Goal: Task Accomplishment & Management: Complete application form

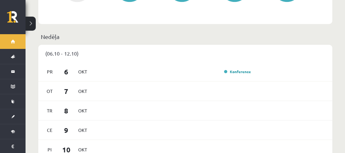
scroll to position [359, 0]
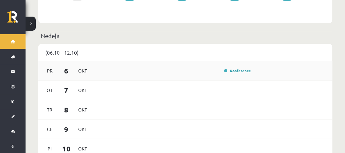
click at [235, 68] on div "Pr 6 Okt Konference" at bounding box center [185, 70] width 294 height 19
click at [233, 74] on div "Konference" at bounding box center [237, 70] width 32 height 6
click at [232, 73] on link "Konference" at bounding box center [237, 70] width 27 height 5
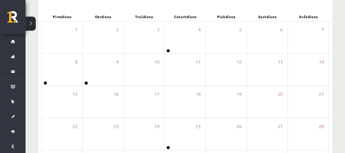
scroll to position [89, 0]
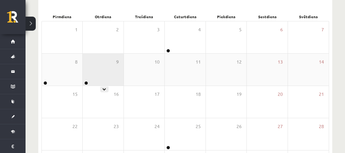
click at [87, 63] on div "9" at bounding box center [103, 70] width 41 height 32
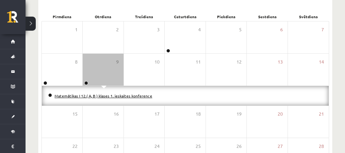
click at [101, 96] on link "Matemātikas I 12.( A, B ) klases 1. ieskaites konference" at bounding box center [104, 95] width 98 height 5
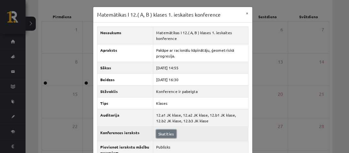
click at [164, 131] on link "Skatīties" at bounding box center [166, 134] width 20 height 8
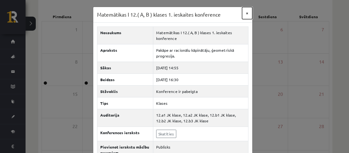
click at [245, 12] on button "×" at bounding box center [247, 13] width 10 height 12
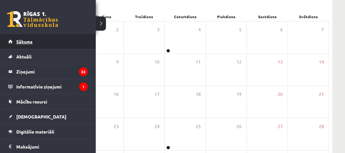
click at [8, 38] on link "Sākums" at bounding box center [47, 41] width 79 height 15
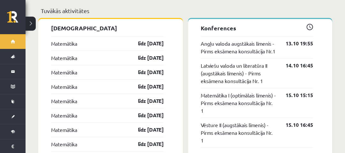
scroll to position [560, 0]
click at [144, 43] on link "līdz [DATE]" at bounding box center [145, 43] width 37 height 8
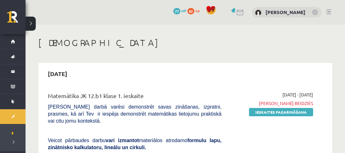
scroll to position [69, 0]
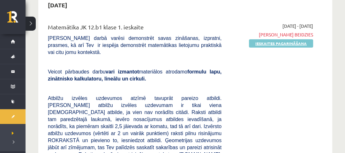
click at [273, 43] on link "Ieskaites pagarināšana" at bounding box center [281, 43] width 64 height 8
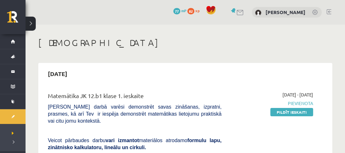
scroll to position [49, 0]
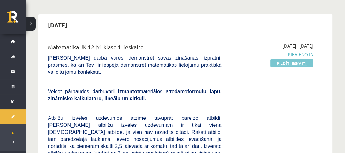
click at [292, 62] on link "Pildīt ieskaiti" at bounding box center [291, 63] width 43 height 8
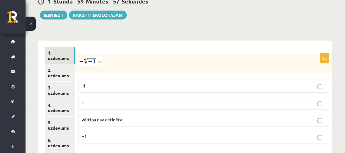
scroll to position [269, 0]
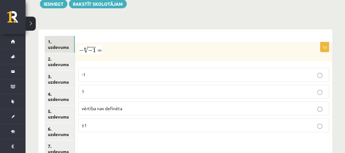
click at [106, 105] on p "vērtība nav definēta" at bounding box center [204, 108] width 244 height 7
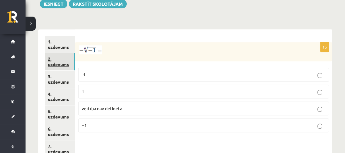
click at [68, 53] on link "2. uzdevums" at bounding box center [60, 61] width 30 height 17
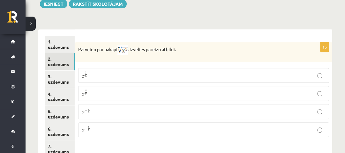
click at [111, 89] on p "x 5 7 x 5 7" at bounding box center [204, 93] width 244 height 8
click at [58, 70] on link "3. uzdevums" at bounding box center [60, 78] width 30 height 17
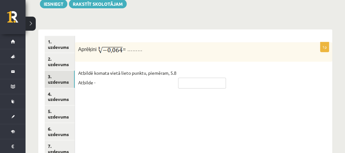
click at [183, 78] on input "text" at bounding box center [202, 83] width 48 height 11
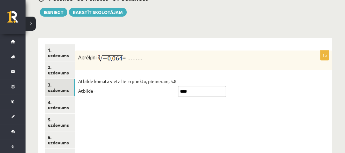
scroll to position [258, 0]
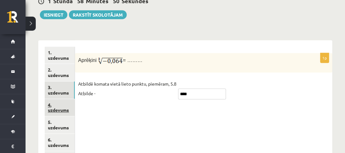
type input "****"
click at [59, 99] on link "4. uzdevums" at bounding box center [60, 107] width 30 height 17
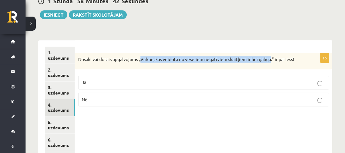
drag, startPoint x: 143, startPoint y: 42, endPoint x: 271, endPoint y: 43, distance: 128.9
click at [271, 56] on p "Nosaki vai dotais apgalvojums „Virkne, kas veidota no veseliem negatīviem skait…" at bounding box center [187, 59] width 219 height 6
copy p "Virkne, kas veidota no veseliem negatīviem skaitļiem ir bezgalīga"
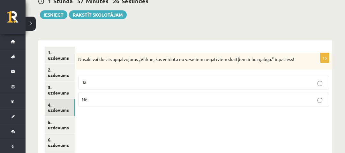
click at [121, 93] on label "Nē" at bounding box center [203, 100] width 251 height 14
click at [68, 116] on link "5. uzdevums" at bounding box center [60, 124] width 30 height 17
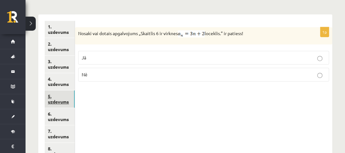
scroll to position [284, 0]
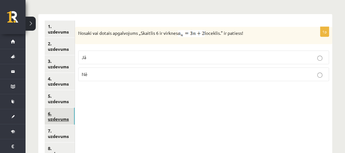
click at [54, 108] on link "6. uzdevums" at bounding box center [60, 116] width 30 height 17
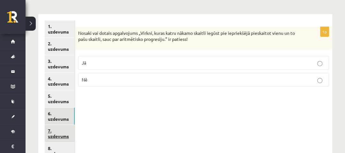
click at [56, 125] on link "7. uzdevums" at bounding box center [60, 133] width 30 height 17
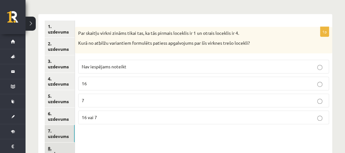
click at [60, 142] on link "8. uzdevums" at bounding box center [60, 150] width 30 height 17
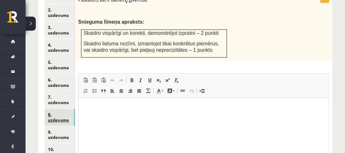
scroll to position [318, 0]
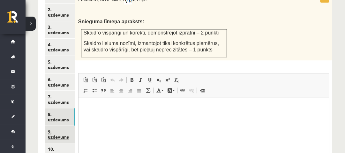
click at [55, 126] on link "9. uzdevums" at bounding box center [60, 134] width 30 height 17
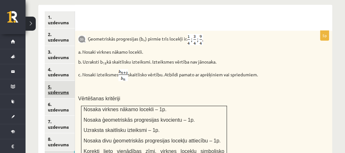
scroll to position [0, 0]
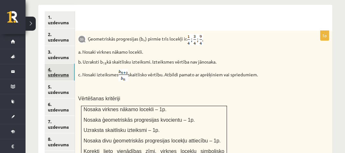
click at [56, 63] on link "4. uzdevums" at bounding box center [60, 71] width 30 height 17
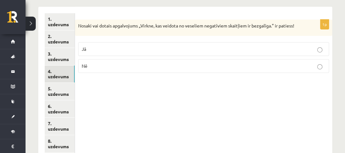
scroll to position [284, 0]
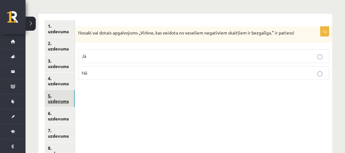
click at [64, 90] on link "5. uzdevums" at bounding box center [60, 98] width 30 height 17
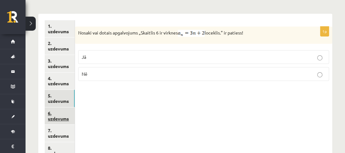
click at [60, 107] on link "6. uzdevums" at bounding box center [60, 115] width 30 height 17
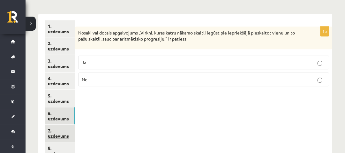
click at [59, 124] on link "7. uzdevums" at bounding box center [60, 132] width 30 height 17
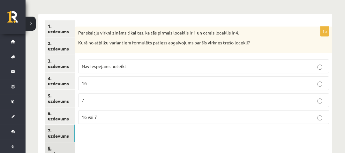
click at [56, 142] on link "8. uzdevums" at bounding box center [60, 150] width 30 height 17
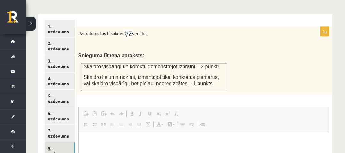
scroll to position [0, 0]
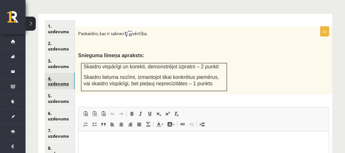
click at [52, 72] on link "4. uzdevums" at bounding box center [60, 80] width 30 height 17
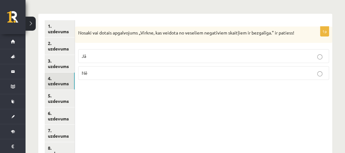
click at [92, 49] on label "Jā" at bounding box center [203, 56] width 251 height 14
click at [54, 90] on link "5. uzdevums" at bounding box center [60, 98] width 30 height 17
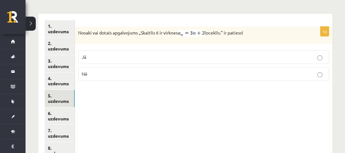
click at [86, 70] on p "Nē" at bounding box center [204, 73] width 244 height 7
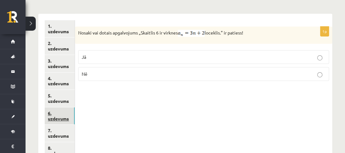
click at [57, 107] on link "6. uzdevums" at bounding box center [60, 115] width 30 height 17
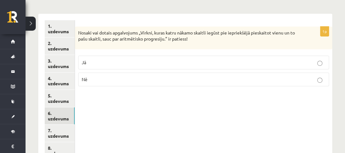
click at [96, 56] on label "Jā" at bounding box center [203, 63] width 251 height 14
click at [63, 124] on link "7. uzdevums" at bounding box center [60, 132] width 30 height 17
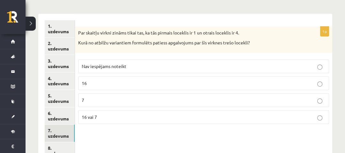
click at [102, 63] on p "Nav iespējams noteikt" at bounding box center [204, 66] width 244 height 7
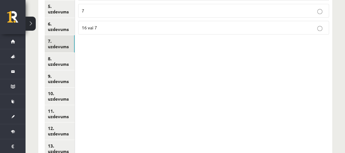
scroll to position [375, 0]
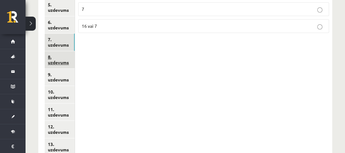
click at [69, 51] on link "8. uzdevums" at bounding box center [60, 59] width 30 height 17
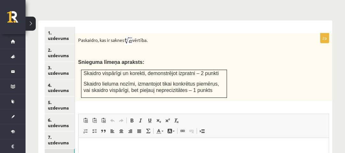
scroll to position [277, 0]
click at [95, 144] on p "Editor, wiswyg-editor-user-answer-47433922385740" at bounding box center [203, 147] width 237 height 7
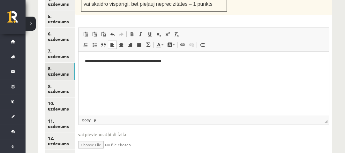
scroll to position [391, 0]
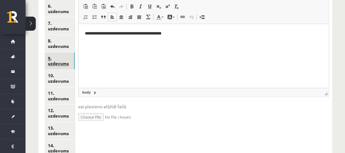
click at [55, 52] on link "9. uzdevums" at bounding box center [60, 60] width 30 height 17
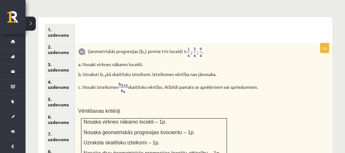
scroll to position [286, 0]
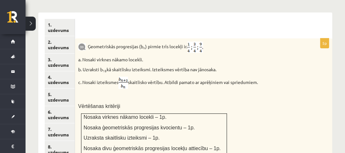
drag, startPoint x: 89, startPoint y: 30, endPoint x: 265, endPoint y: 66, distance: 180.1
click at [265, 66] on div "Ģeometriskās progresijas (b n ) pirmie trīs locekļi ir . a. Nosaki virknes nāka…" at bounding box center [203, 106] width 257 height 137
copy div "Ģeometriskās progresijas (b n ) pirmie trīs locekļi ir . a. Nosaki virknes nāka…"
click at [157, 98] on div "Ģeometriskās progresijas (b n ) pirmie trīs locekļi ir . a. Nosaki virknes nāka…" at bounding box center [203, 106] width 257 height 137
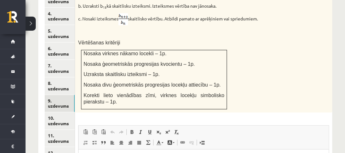
scroll to position [382, 0]
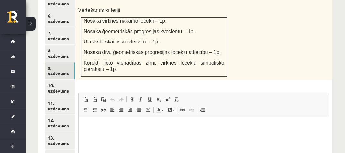
click at [148, 118] on html at bounding box center [203, 125] width 250 height 19
click at [64, 79] on link "10. uzdevums" at bounding box center [60, 87] width 30 height 17
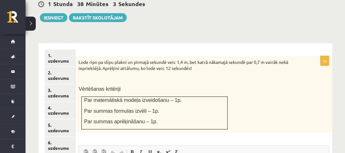
scroll to position [271, 0]
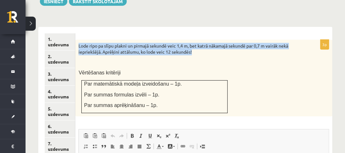
drag, startPoint x: 78, startPoint y: 31, endPoint x: 214, endPoint y: 37, distance: 135.7
click at [214, 43] on p "Lode ripo pa slīpu plakni un pirmajā sekundē veic 1,4 m, bet katrā nākamajā sek…" at bounding box center [187, 49] width 219 height 12
copy p "Lode ripo pa slīpu plakni un pirmajā sekundē veic 1,4 m, bet katrā nākamajā sek…"
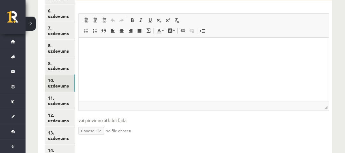
scroll to position [415, 0]
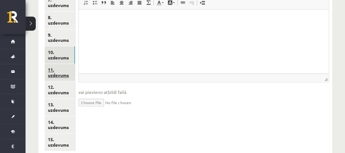
click at [58, 64] on link "11. uzdevums" at bounding box center [60, 72] width 30 height 17
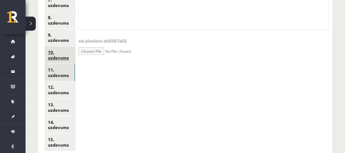
click at [58, 46] on link "10. uzdevums" at bounding box center [60, 54] width 30 height 17
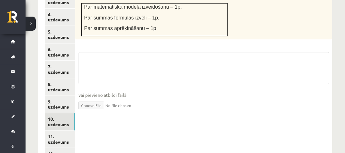
scroll to position [348, 0]
click at [124, 52] on textarea at bounding box center [203, 68] width 250 height 32
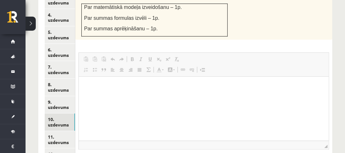
scroll to position [0, 0]
drag, startPoint x: 122, startPoint y: 81, endPoint x: 202, endPoint y: 137, distance: 97.2
click at [122, 81] on html at bounding box center [204, 86] width 250 height 19
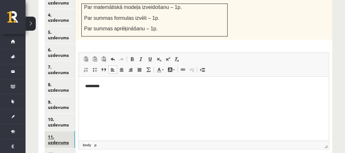
click at [51, 131] on link "11. uzdevums" at bounding box center [60, 139] width 30 height 17
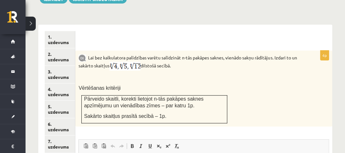
scroll to position [273, 0]
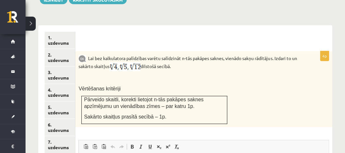
drag, startPoint x: 87, startPoint y: 42, endPoint x: 185, endPoint y: 52, distance: 98.1
click at [185, 54] on p "Lai bez kalkulatora palīdzības varētu salīdzināt n-tās pakāpes saknes, vienādo …" at bounding box center [187, 62] width 219 height 17
copy p "Lai bez kalkulatora palīdzības varētu salīdzināt n-tās pakāpes saknes, vienādo …"
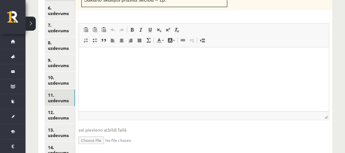
scroll to position [390, 0]
click at [109, 66] on html at bounding box center [204, 56] width 250 height 19
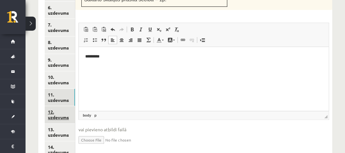
click at [56, 106] on link "12. uzdevums" at bounding box center [60, 114] width 30 height 17
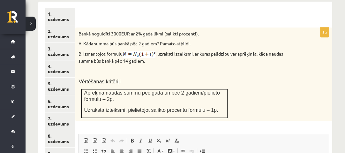
scroll to position [292, 0]
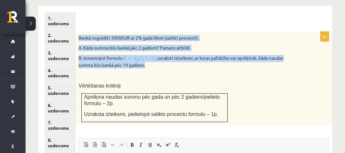
drag, startPoint x: 78, startPoint y: 21, endPoint x: 156, endPoint y: 49, distance: 82.6
click at [156, 49] on div "Bankā noguldīti 3000EUR ar 2% gada likmi (salikti procenti). A. Kāda summa būs …" at bounding box center [203, 78] width 257 height 93
copy div "Bankā noguldīti 3000EUR ar 2% gada likmi (salikti procenti). A. Kāda summa būs …"
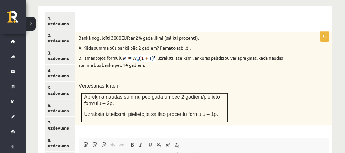
click at [186, 72] on p at bounding box center [187, 75] width 219 height 6
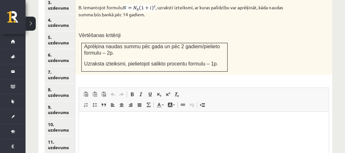
scroll to position [344, 0]
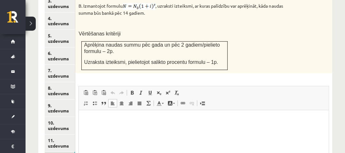
click at [158, 118] on p "Editor, wiswyg-editor-user-answer-47433812254820" at bounding box center [203, 119] width 237 height 7
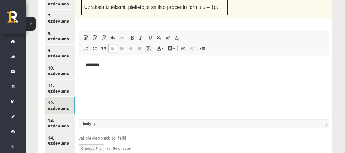
scroll to position [404, 0]
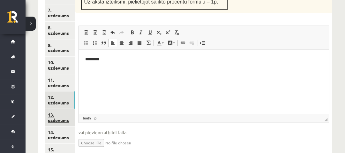
click at [64, 109] on link "13. uzdevums" at bounding box center [60, 117] width 30 height 17
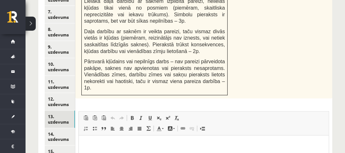
scroll to position [429, 0]
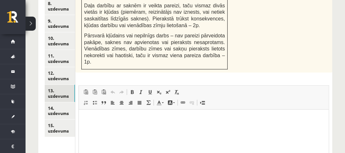
click at [109, 129] on html at bounding box center [204, 118] width 250 height 19
click at [63, 102] on link "14. uzdevums" at bounding box center [60, 110] width 30 height 17
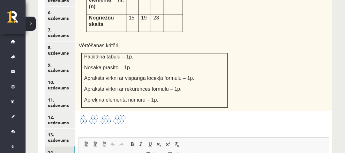
scroll to position [385, 0]
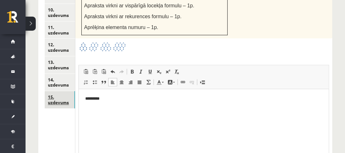
click at [61, 91] on link "15. uzdevums" at bounding box center [60, 99] width 30 height 17
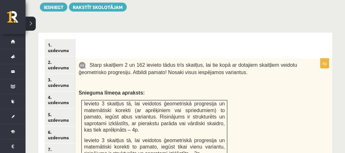
scroll to position [266, 0]
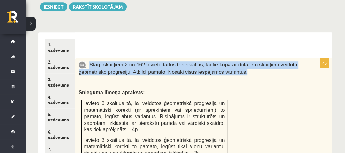
drag, startPoint x: 90, startPoint y: 49, endPoint x: 251, endPoint y: 57, distance: 161.3
click at [251, 61] on p "Starp skaitļiem 2 un 162 ievieto tādus trīs skaitļus, lai tie kopā ar dotajiem …" at bounding box center [187, 68] width 219 height 14
copy span "Starp skaitļiem 2 un 162 ievieto tādus trīs skaitļus, lai tie kopā ar dotajiem …"
click at [120, 58] on div "Starp skaitļiem 2 un 162 ievieto tādus trīs skaitļus, lai tie kopā ar dotajiem …" at bounding box center [203, 131] width 257 height 146
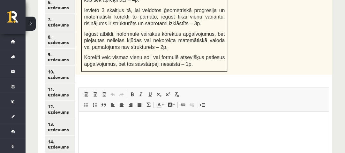
scroll to position [396, 0]
click at [91, 117] on p "Editor, wiswyg-editor-user-answer-47433798433920" at bounding box center [203, 120] width 237 height 7
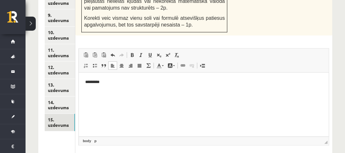
scroll to position [435, 0]
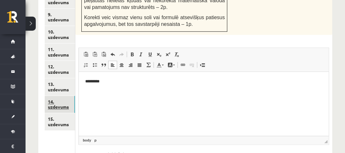
click at [68, 96] on link "14. uzdevums" at bounding box center [60, 104] width 30 height 17
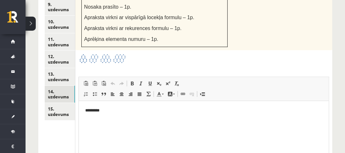
scroll to position [448, 0]
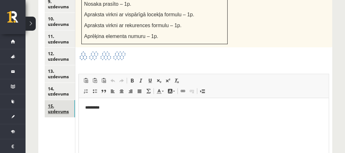
click at [63, 100] on link "15. uzdevums" at bounding box center [60, 108] width 30 height 17
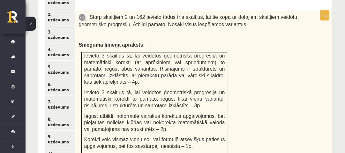
scroll to position [351, 0]
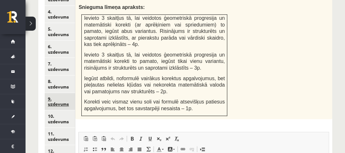
click at [49, 93] on link "9. uzdevums" at bounding box center [60, 101] width 30 height 17
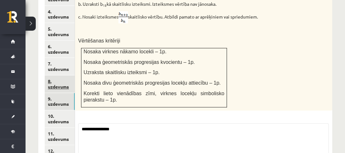
click at [52, 75] on link "8. uzdevums" at bounding box center [60, 83] width 30 height 17
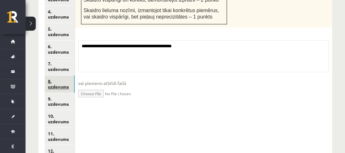
click at [51, 75] on link "8. uzdevums" at bounding box center [60, 83] width 30 height 17
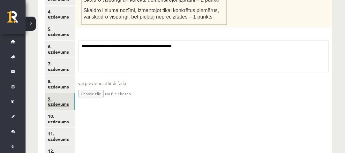
click at [57, 93] on link "9. uzdevums" at bounding box center [60, 101] width 30 height 17
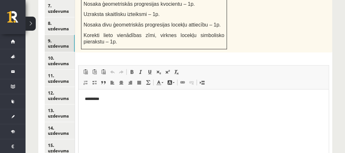
scroll to position [457, 0]
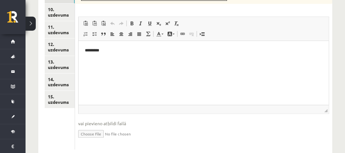
click at [96, 127] on input "file" at bounding box center [203, 133] width 251 height 13
type input "**********"
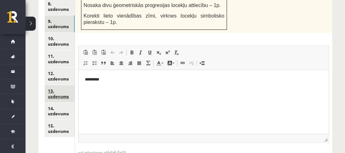
scroll to position [428, 0]
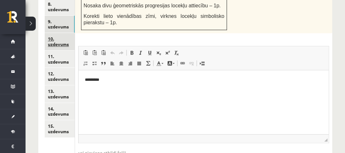
click at [57, 33] on link "10. uzdevums" at bounding box center [60, 41] width 30 height 17
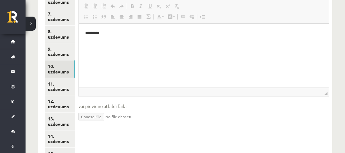
scroll to position [0, 0]
click at [99, 109] on input "file" at bounding box center [203, 115] width 250 height 13
type input "**********"
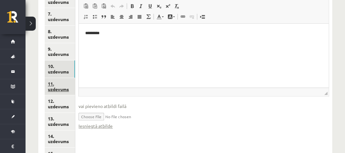
click at [67, 78] on link "11. uzdevums" at bounding box center [60, 86] width 30 height 17
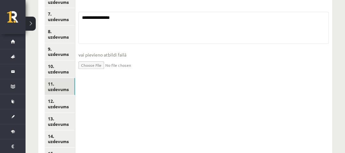
click at [91, 58] on input "file" at bounding box center [203, 64] width 250 height 13
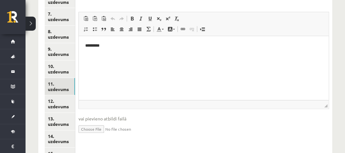
click at [95, 122] on input "file" at bounding box center [203, 128] width 250 height 13
type input "**********"
click at [64, 95] on link "12. uzdevums" at bounding box center [60, 103] width 30 height 17
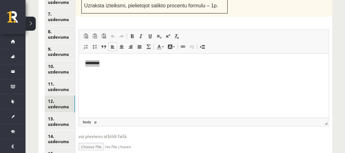
click at [96, 139] on input "file" at bounding box center [203, 145] width 250 height 13
type input "**********"
click at [67, 113] on link "13. uzdevums" at bounding box center [60, 121] width 30 height 17
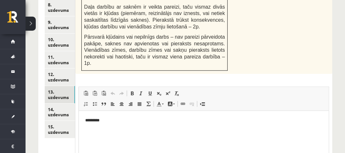
scroll to position [491, 0]
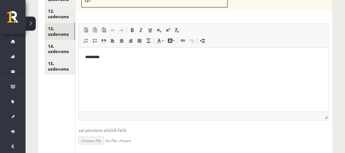
click at [100, 133] on input "file" at bounding box center [203, 139] width 250 height 13
type input "**********"
click at [62, 40] on link "14. uzdevums" at bounding box center [60, 48] width 30 height 17
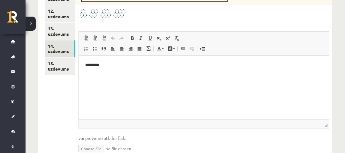
scroll to position [492, 0]
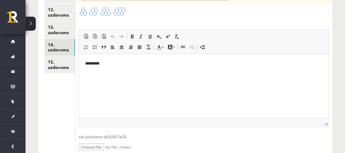
click at [97, 140] on input "file" at bounding box center [203, 146] width 250 height 13
type input "**********"
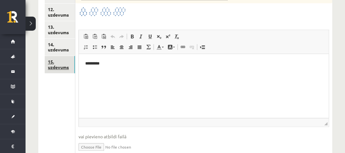
click at [68, 56] on link "15. uzdevums" at bounding box center [60, 64] width 30 height 17
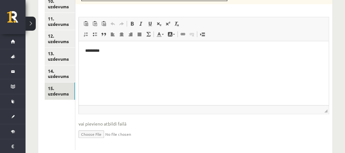
scroll to position [0, 0]
click at [96, 127] on input "file" at bounding box center [203, 133] width 250 height 13
type input "**********"
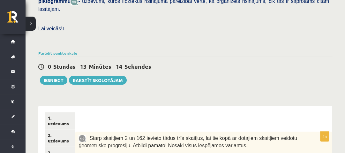
scroll to position [192, 0]
click at [60, 76] on button "Iesniegt" at bounding box center [53, 80] width 27 height 9
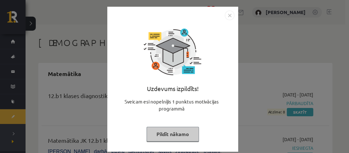
click at [169, 133] on button "Pildīt nākamo" at bounding box center [172, 134] width 52 height 15
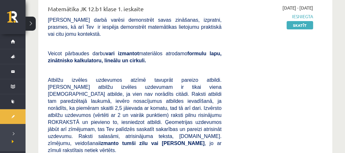
scroll to position [132, 0]
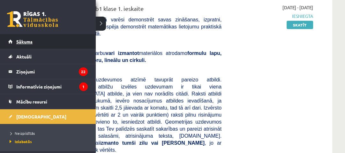
click at [17, 40] on span "Sākums" at bounding box center [24, 42] width 16 height 6
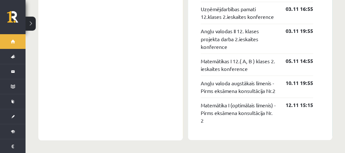
scroll to position [839, 0]
